Goal: Task Accomplishment & Management: Manage account settings

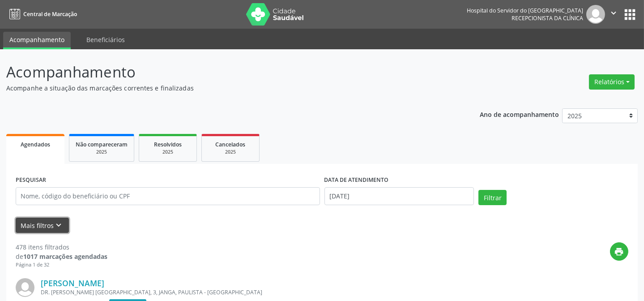
click at [53, 217] on button "Mais filtros keyboard_arrow_down" at bounding box center [42, 225] width 53 height 16
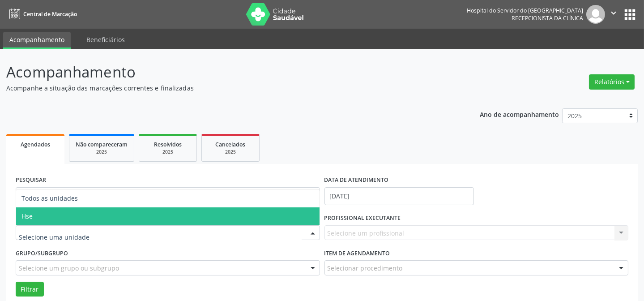
click at [59, 215] on span "Hse" at bounding box center [167, 216] width 303 height 18
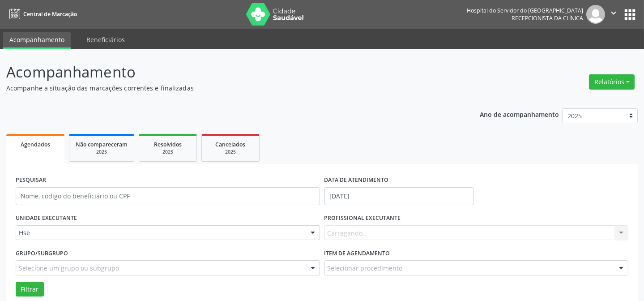
click at [350, 230] on div "Carregando... Nenhum resultado encontrado para: " " Não há nenhuma opção para s…" at bounding box center [476, 232] width 304 height 15
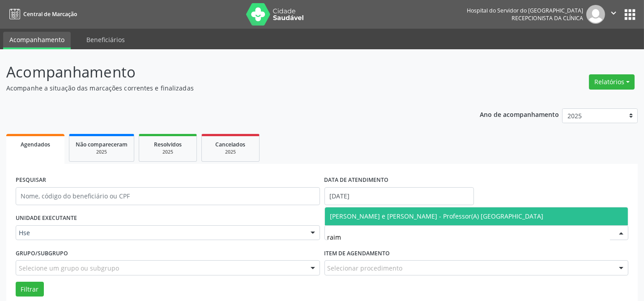
type input "raimu"
click at [340, 213] on span "[PERSON_NAME] e [PERSON_NAME] - Professor(A) [GEOGRAPHIC_DATA]" at bounding box center [436, 216] width 213 height 8
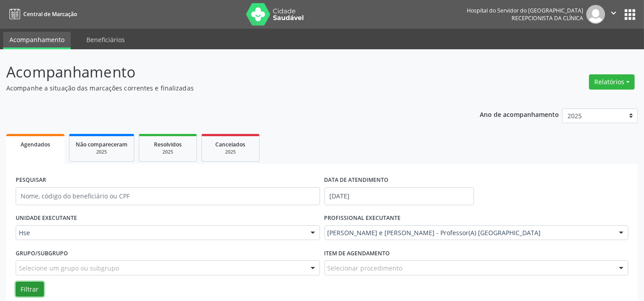
click at [27, 289] on button "Filtrar" at bounding box center [30, 288] width 28 height 15
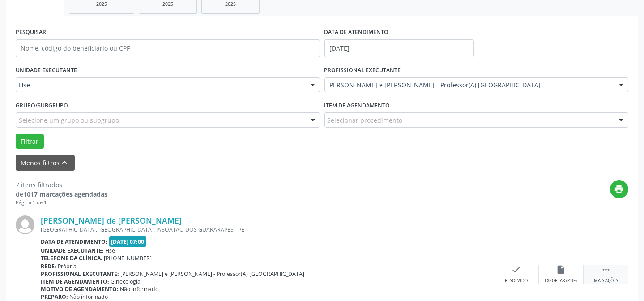
scroll to position [162, 0]
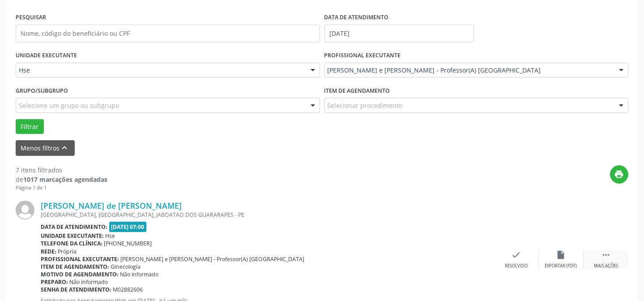
click at [604, 263] on div "Mais ações" at bounding box center [606, 266] width 24 height 6
click at [548, 261] on div "alarm_off Não compareceu" at bounding box center [561, 259] width 45 height 19
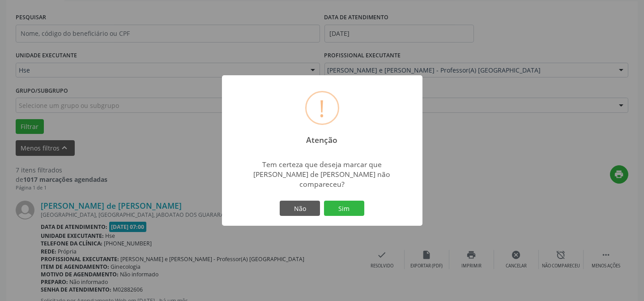
click at [336, 214] on div "! Atenção × Tem certeza que deseja marcar que [PERSON_NAME] de [PERSON_NAME] nã…" at bounding box center [322, 150] width 200 height 150
click at [342, 209] on button "Sim" at bounding box center [344, 207] width 40 height 15
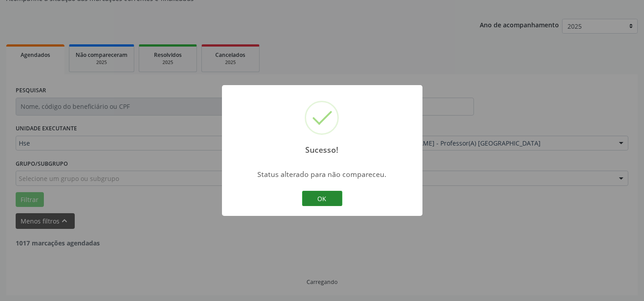
click at [316, 195] on button "OK" at bounding box center [322, 198] width 40 height 15
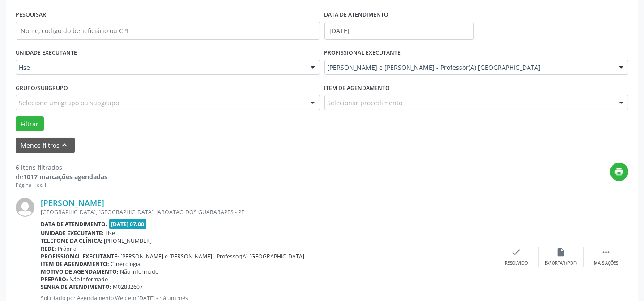
scroll to position [203, 0]
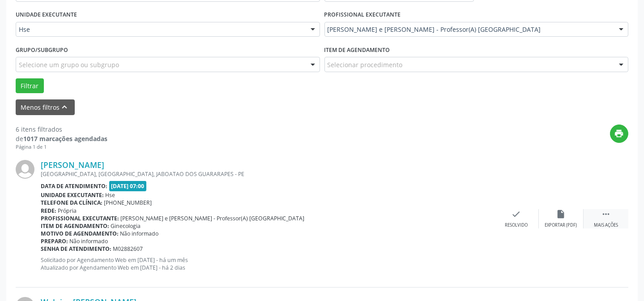
click at [604, 218] on div " Mais ações" at bounding box center [605, 218] width 45 height 19
click at [564, 225] on div "Não compareceu" at bounding box center [561, 225] width 38 height 6
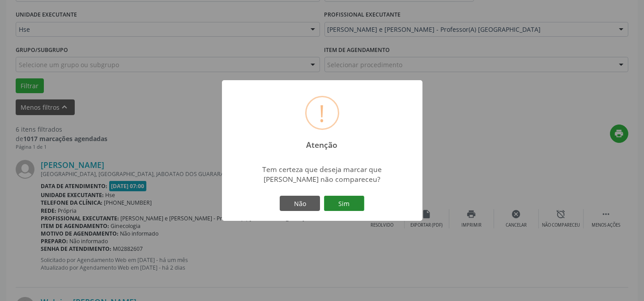
click at [361, 204] on button "Sim" at bounding box center [344, 202] width 40 height 15
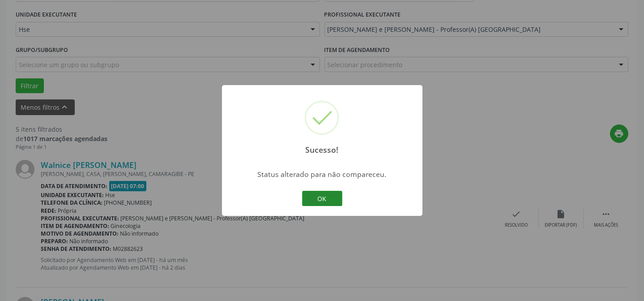
click at [314, 204] on button "OK" at bounding box center [322, 198] width 40 height 15
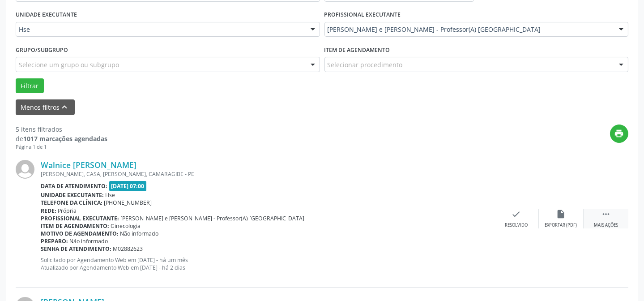
click at [601, 212] on icon "" at bounding box center [606, 214] width 10 height 10
click at [550, 225] on div "Não compareceu" at bounding box center [561, 225] width 38 height 6
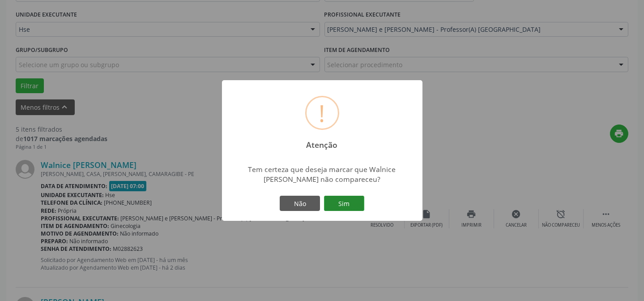
click at [342, 200] on button "Sim" at bounding box center [344, 202] width 40 height 15
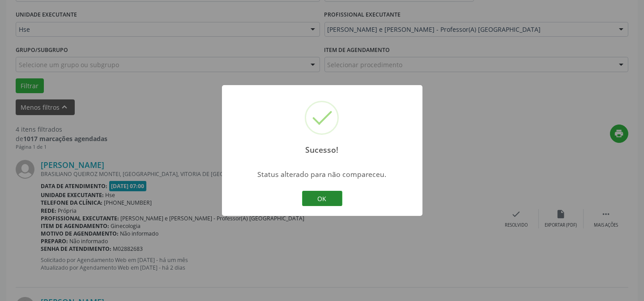
click at [333, 203] on button "OK" at bounding box center [322, 198] width 40 height 15
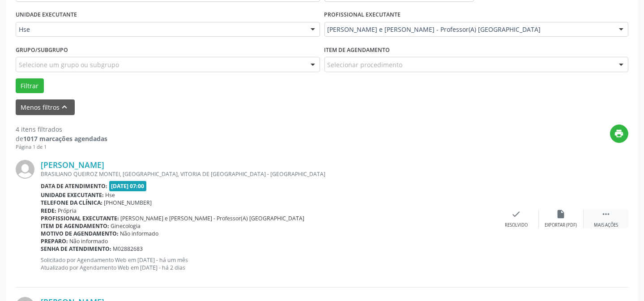
drag, startPoint x: 617, startPoint y: 215, endPoint x: 583, endPoint y: 221, distance: 34.2
click at [617, 215] on div " Mais ações" at bounding box center [605, 218] width 45 height 19
click at [559, 222] on div "Não compareceu" at bounding box center [561, 225] width 38 height 6
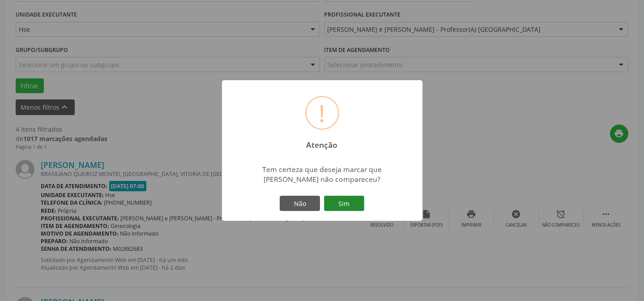
click at [344, 207] on button "Sim" at bounding box center [344, 202] width 40 height 15
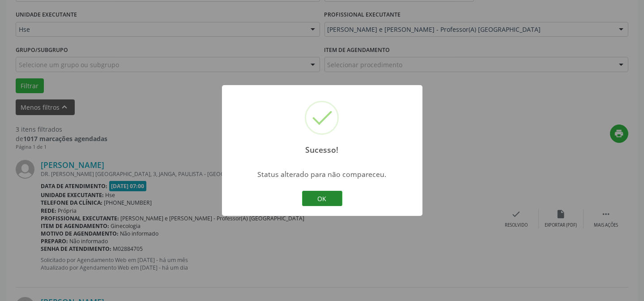
click at [310, 196] on button "OK" at bounding box center [322, 198] width 40 height 15
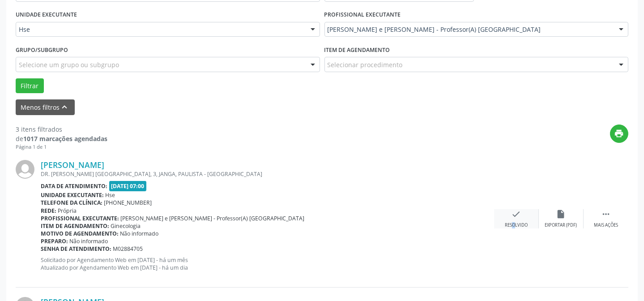
click at [506, 217] on div "check Resolvido" at bounding box center [516, 218] width 45 height 19
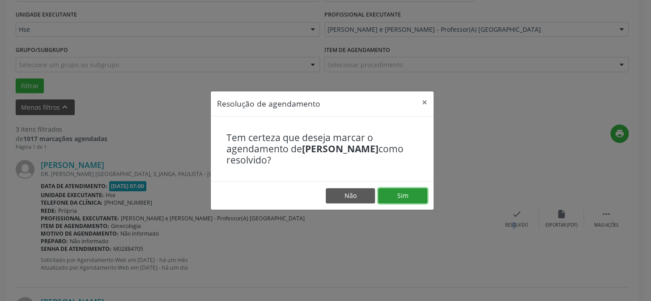
click at [422, 201] on button "Sim" at bounding box center [402, 195] width 49 height 15
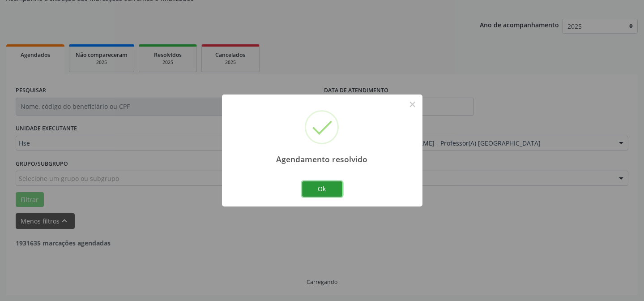
click at [320, 190] on button "Ok" at bounding box center [322, 188] width 40 height 15
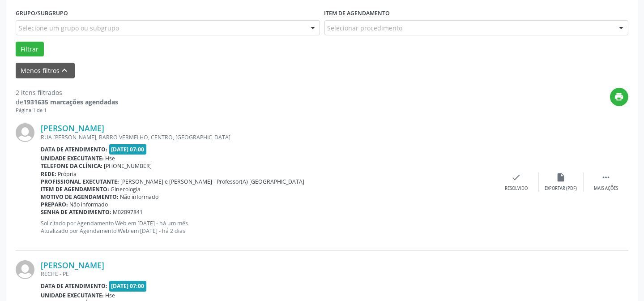
scroll to position [252, 0]
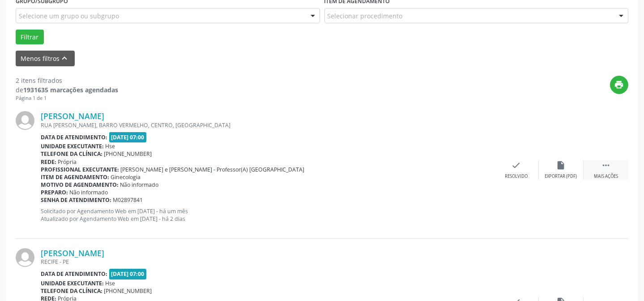
drag, startPoint x: 598, startPoint y: 174, endPoint x: 584, endPoint y: 178, distance: 15.1
click at [599, 174] on div "Mais ações" at bounding box center [606, 176] width 24 height 6
click at [565, 178] on div "Não compareceu" at bounding box center [561, 176] width 38 height 6
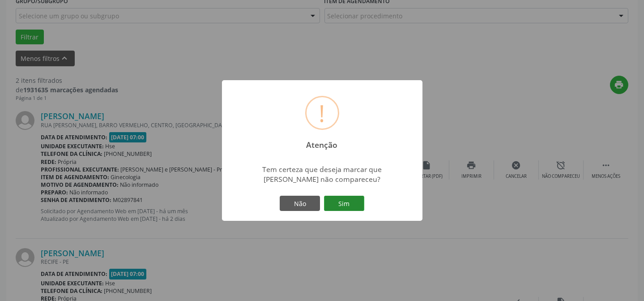
click at [361, 206] on button "Sim" at bounding box center [344, 202] width 40 height 15
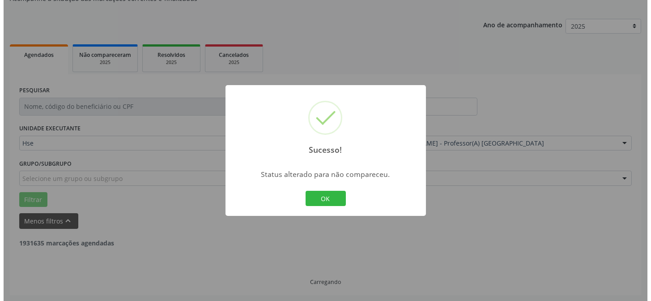
scroll to position [204, 0]
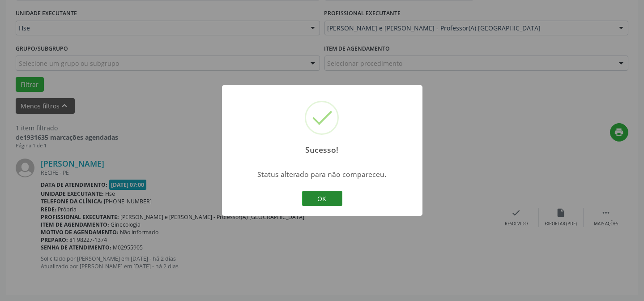
click at [315, 200] on button "OK" at bounding box center [322, 198] width 40 height 15
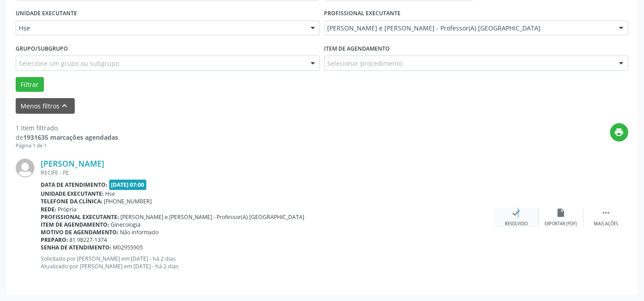
click at [512, 215] on icon "check" at bounding box center [516, 213] width 10 height 10
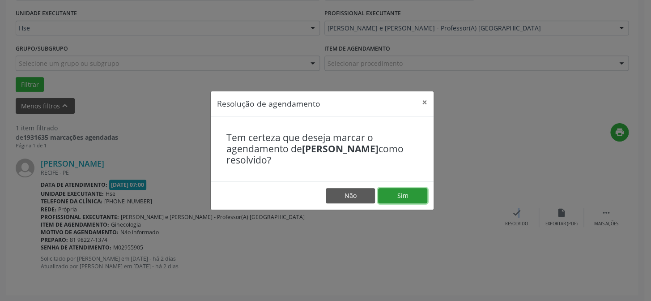
click at [414, 195] on button "Sim" at bounding box center [402, 195] width 49 height 15
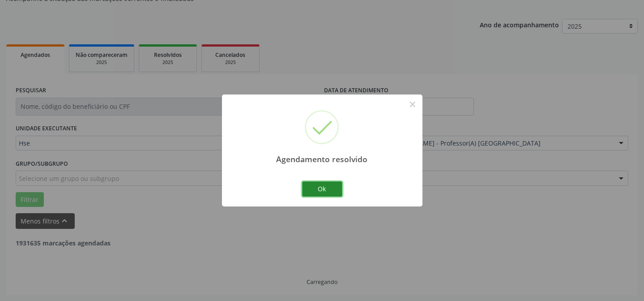
click at [309, 195] on button "Ok" at bounding box center [322, 188] width 40 height 15
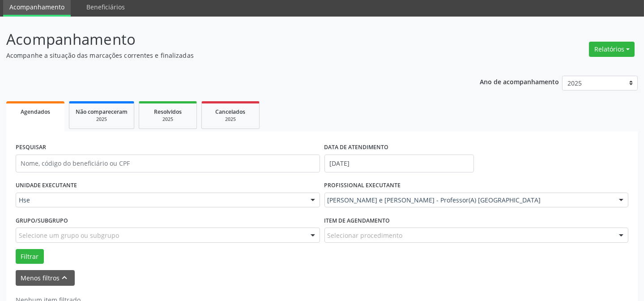
scroll to position [0, 0]
